Goal: Task Accomplishment & Management: Use online tool/utility

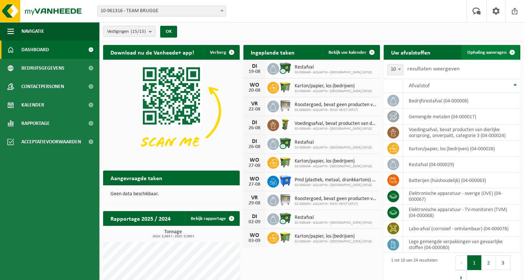
click at [492, 53] on span "Ophaling aanvragen" at bounding box center [487, 52] width 39 height 5
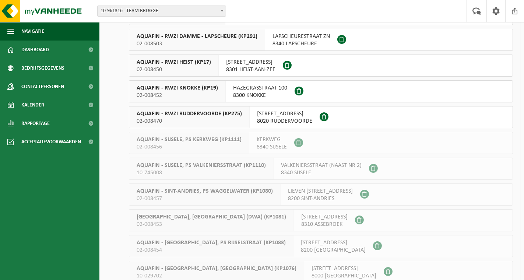
scroll to position [41, 0]
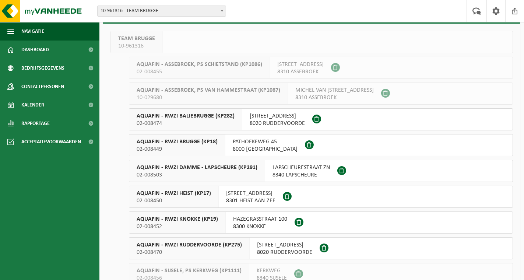
click at [193, 140] on span "AQUAFIN - RWZI BRUGGE (KP18)" at bounding box center [177, 141] width 81 height 7
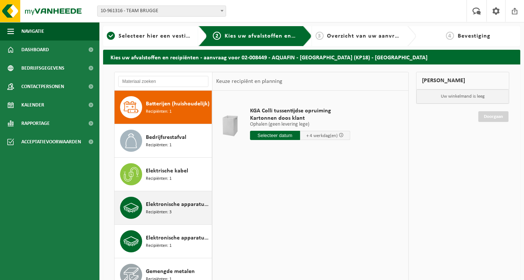
click at [166, 200] on span "Elektronische apparatuur - overige (OVE)" at bounding box center [178, 204] width 64 height 9
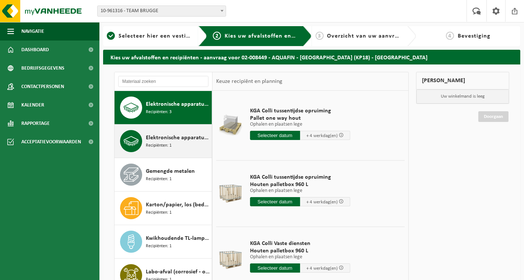
click at [177, 142] on div "Elektronische apparatuur - TV-monitoren (TVM) Recipiënten: 1" at bounding box center [178, 141] width 64 height 22
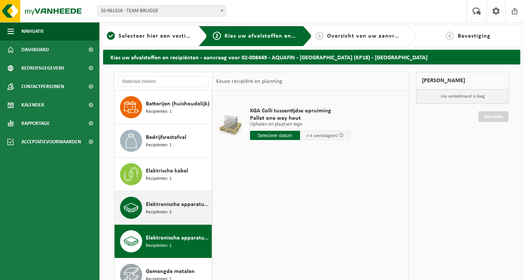
click at [180, 209] on div "Elektronische apparatuur - overige (OVE) Recipiënten: 3" at bounding box center [178, 208] width 64 height 22
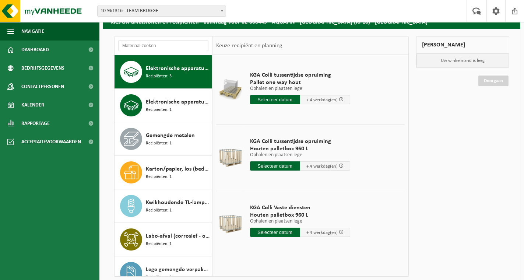
scroll to position [80, 0]
